Goal: Check status

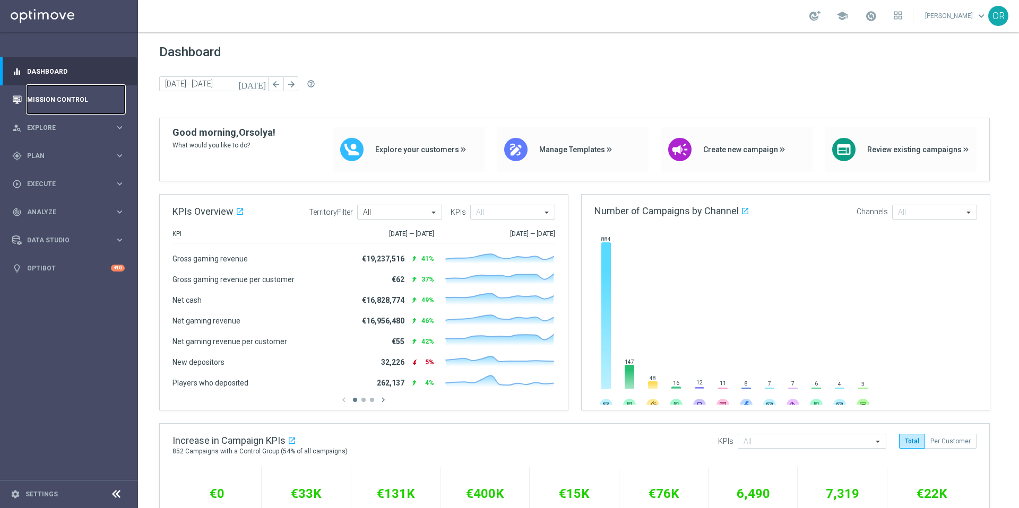
click at [61, 104] on link "Mission Control" at bounding box center [76, 99] width 98 height 28
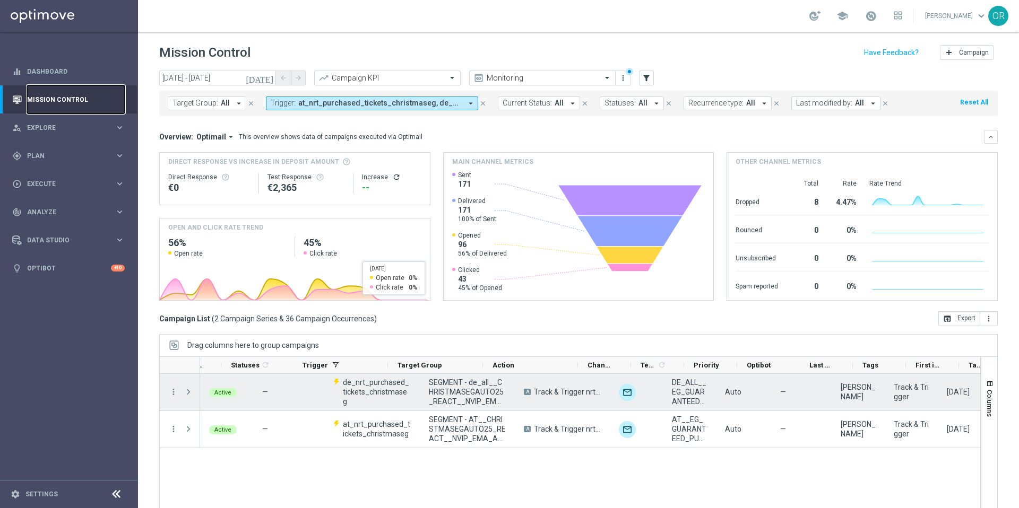
scroll to position [0, 124]
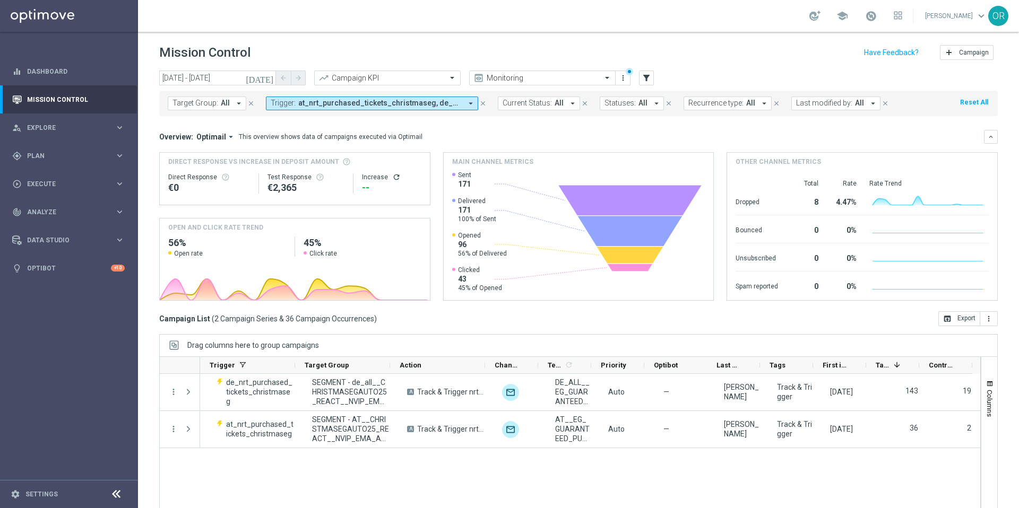
click at [270, 77] on icon "[DATE]" at bounding box center [260, 78] width 29 height 10
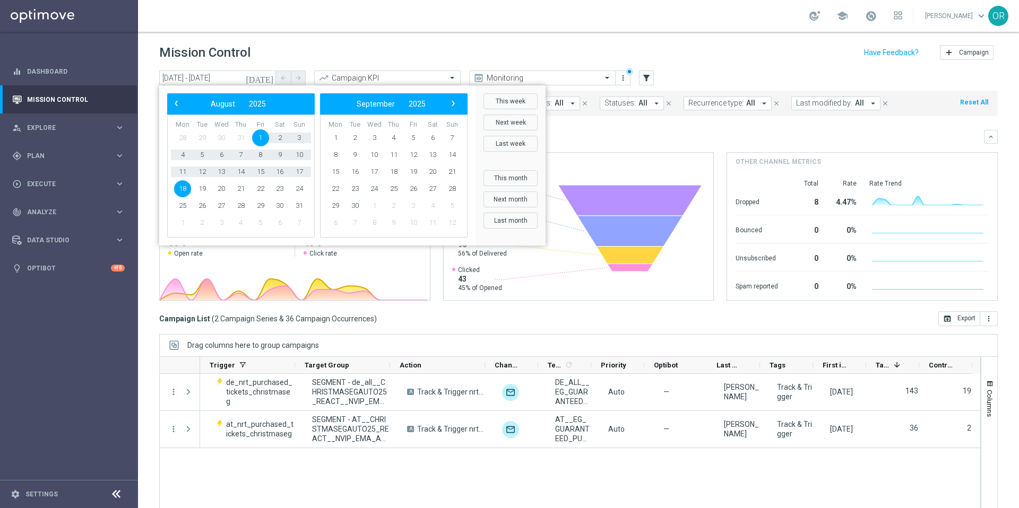
click at [270, 77] on icon "[DATE]" at bounding box center [260, 78] width 29 height 10
